Goal: Task Accomplishment & Management: Use online tool/utility

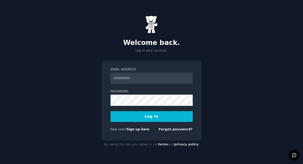
click at [147, 80] on input "Email Address" at bounding box center [152, 78] width 82 height 11
type input "**********"
click at [144, 118] on button "Log In" at bounding box center [152, 116] width 82 height 11
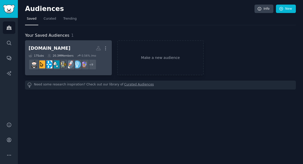
click at [80, 48] on h2 "[DOMAIN_NAME] Custom Audience More" at bounding box center [69, 48] width 80 height 9
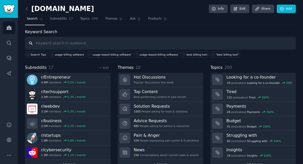
click at [82, 41] on input "text" at bounding box center [160, 43] width 271 height 13
paste input "usage-based billing software"
type input "usage-based billing software"
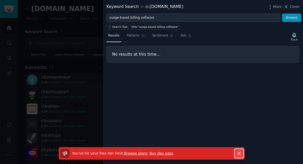
click at [239, 153] on icon "button" at bounding box center [239, 153] width 3 height 3
